Goal: Information Seeking & Learning: Learn about a topic

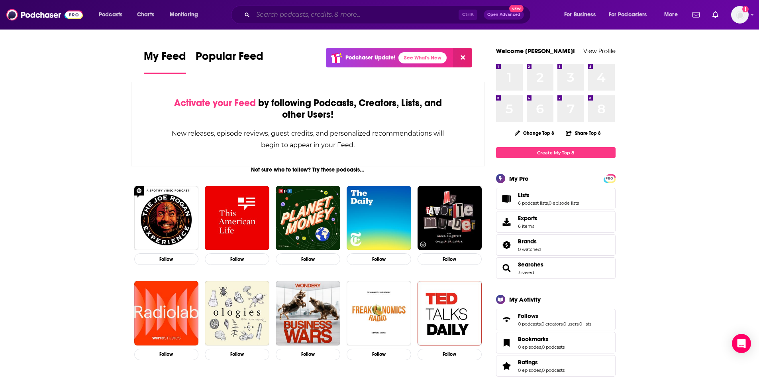
click at [320, 9] on input "Search podcasts, credits, & more..." at bounding box center [356, 14] width 206 height 13
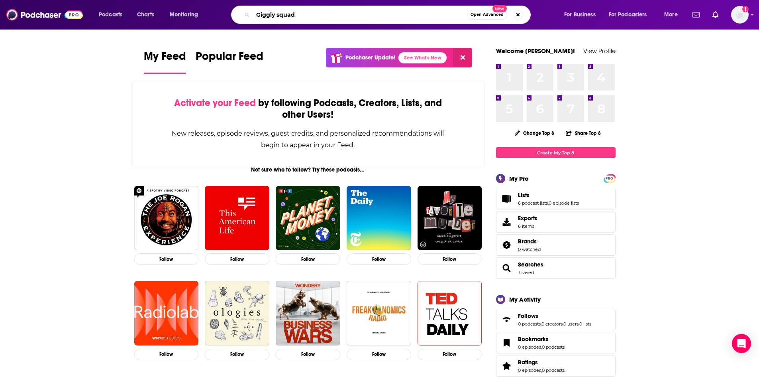
type input "Giggly squad"
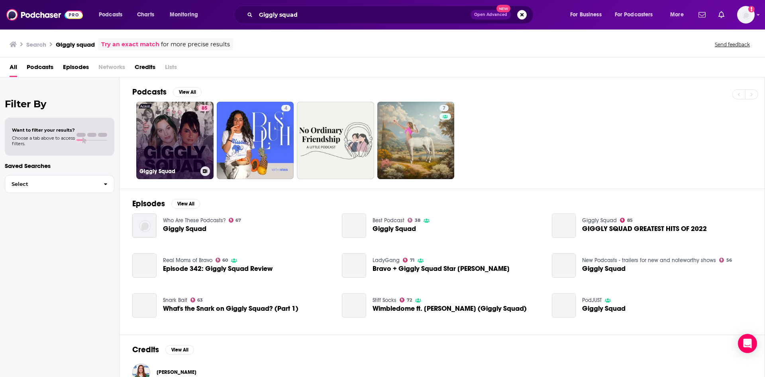
click at [181, 156] on link "85 Giggly Squad" at bounding box center [174, 140] width 77 height 77
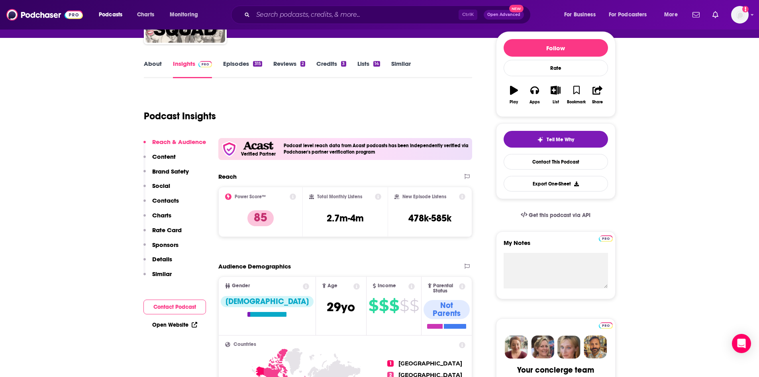
scroll to position [120, 0]
